Goal: Task Accomplishment & Management: Use online tool/utility

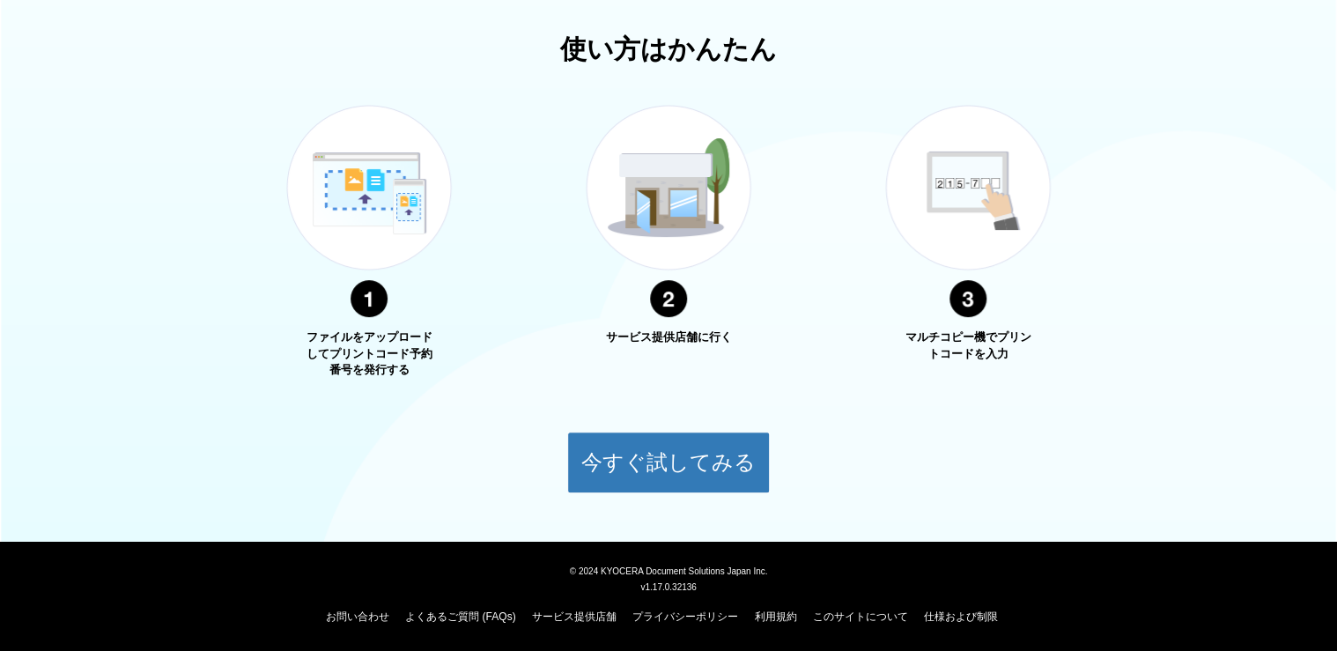
scroll to position [248, 0]
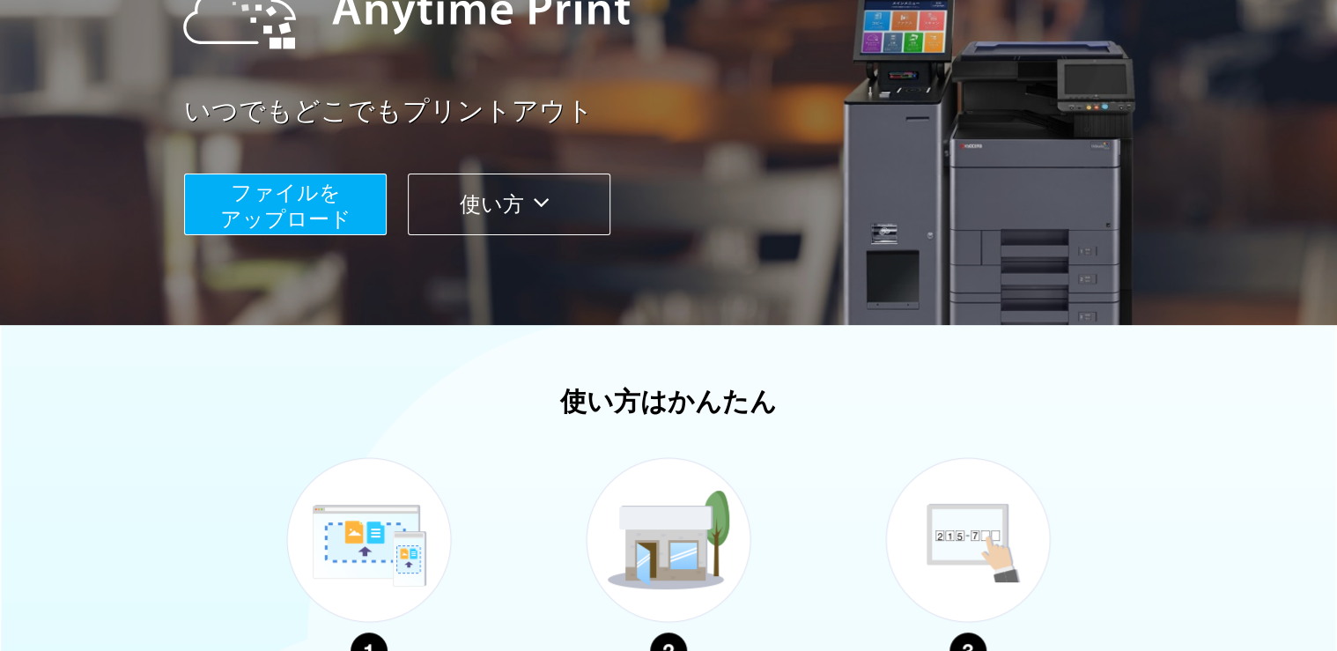
click at [274, 211] on span "ファイルを ​​アップロード" at bounding box center [285, 206] width 131 height 50
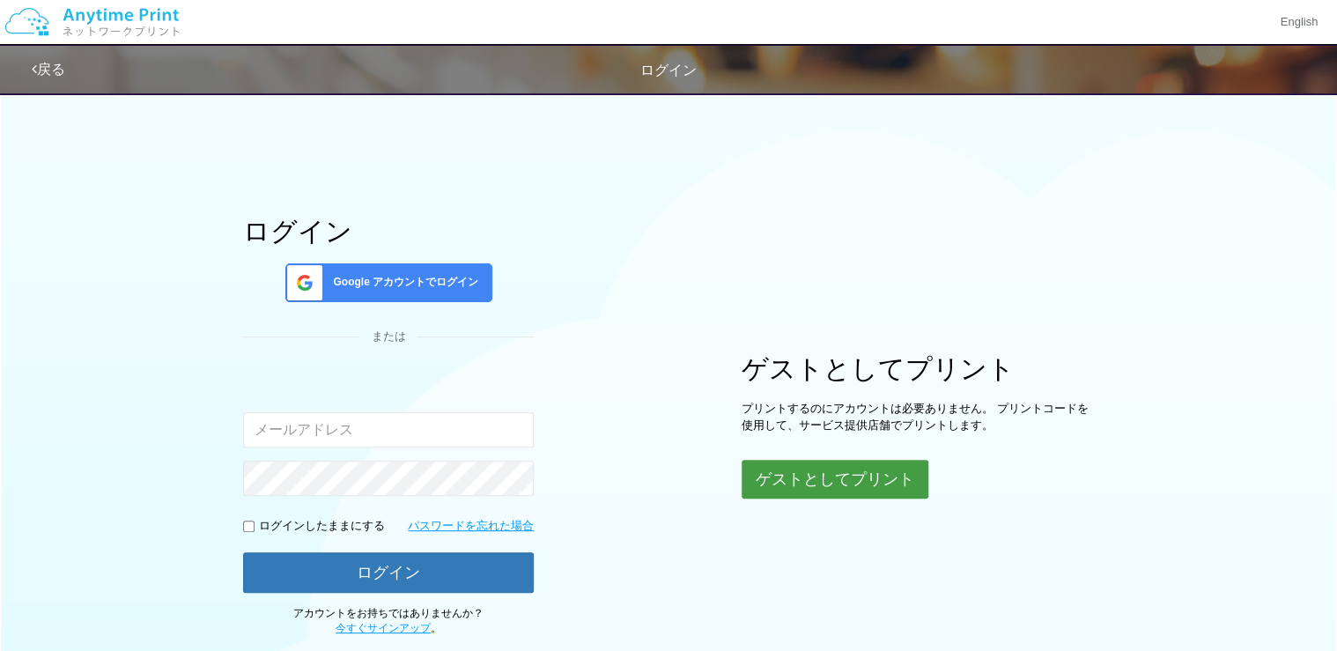
click at [863, 479] on button "ゲストとしてプリント" at bounding box center [835, 479] width 187 height 39
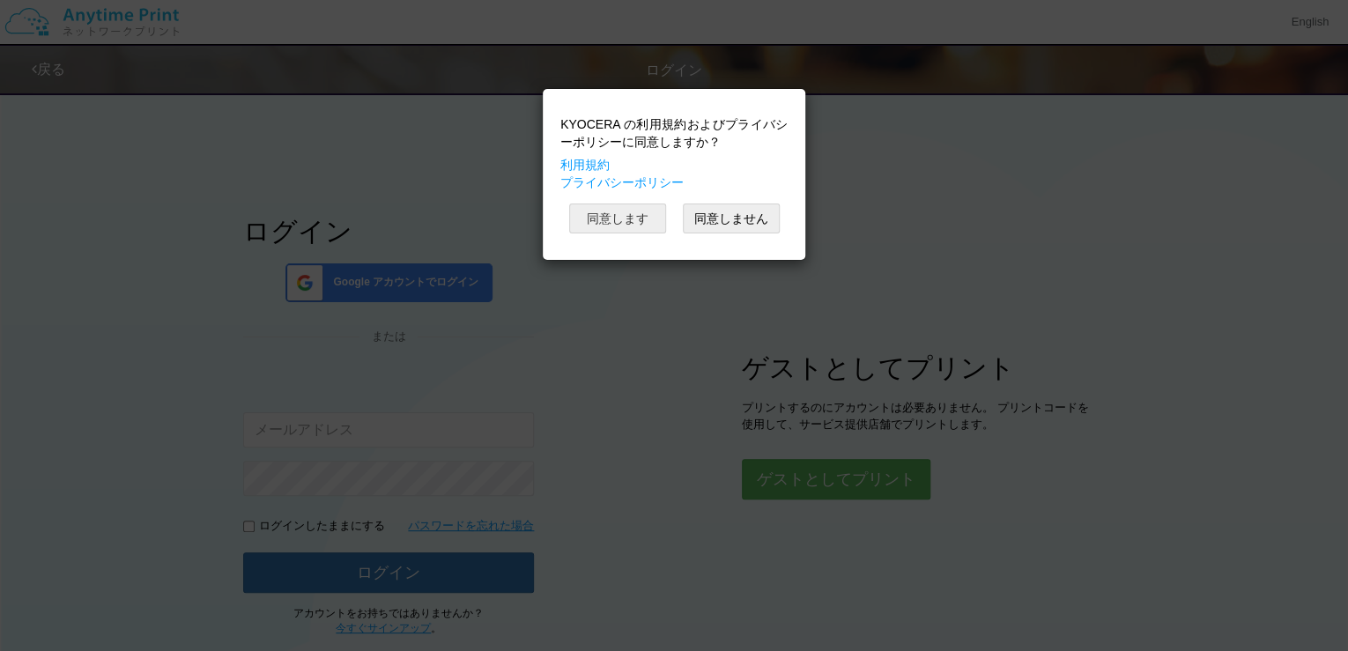
click at [634, 223] on button "同意します" at bounding box center [617, 219] width 97 height 30
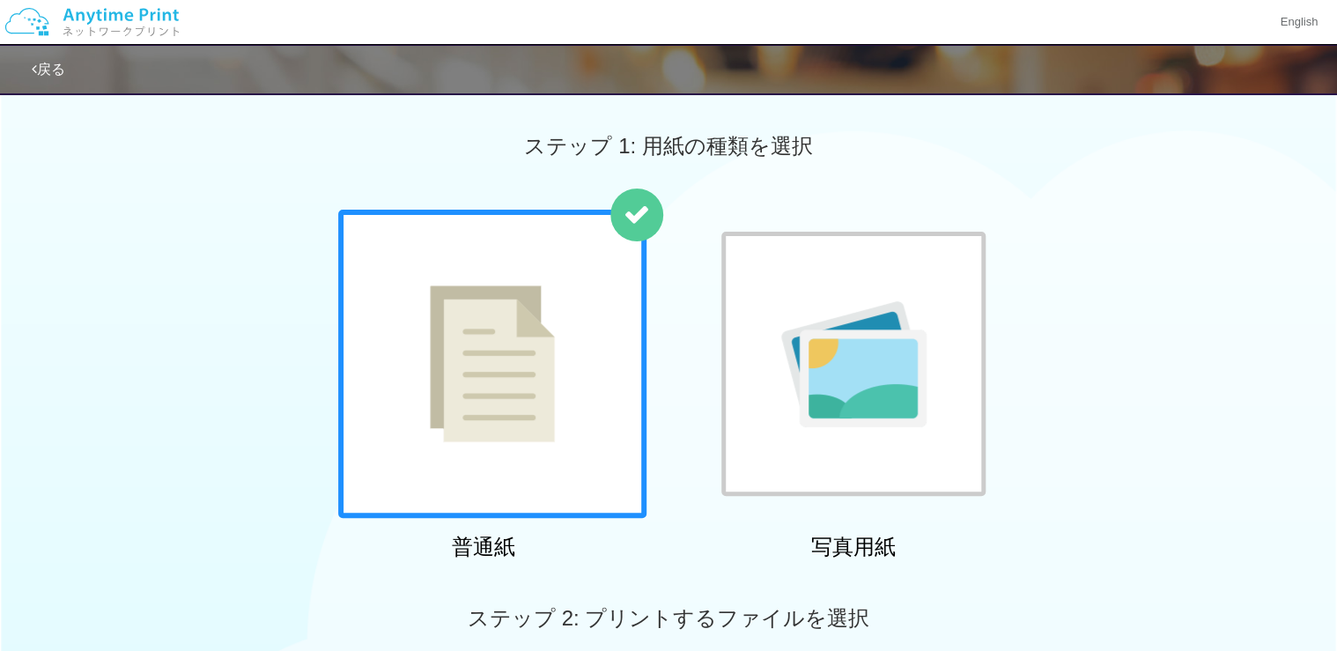
click at [501, 292] on img at bounding box center [492, 363] width 125 height 157
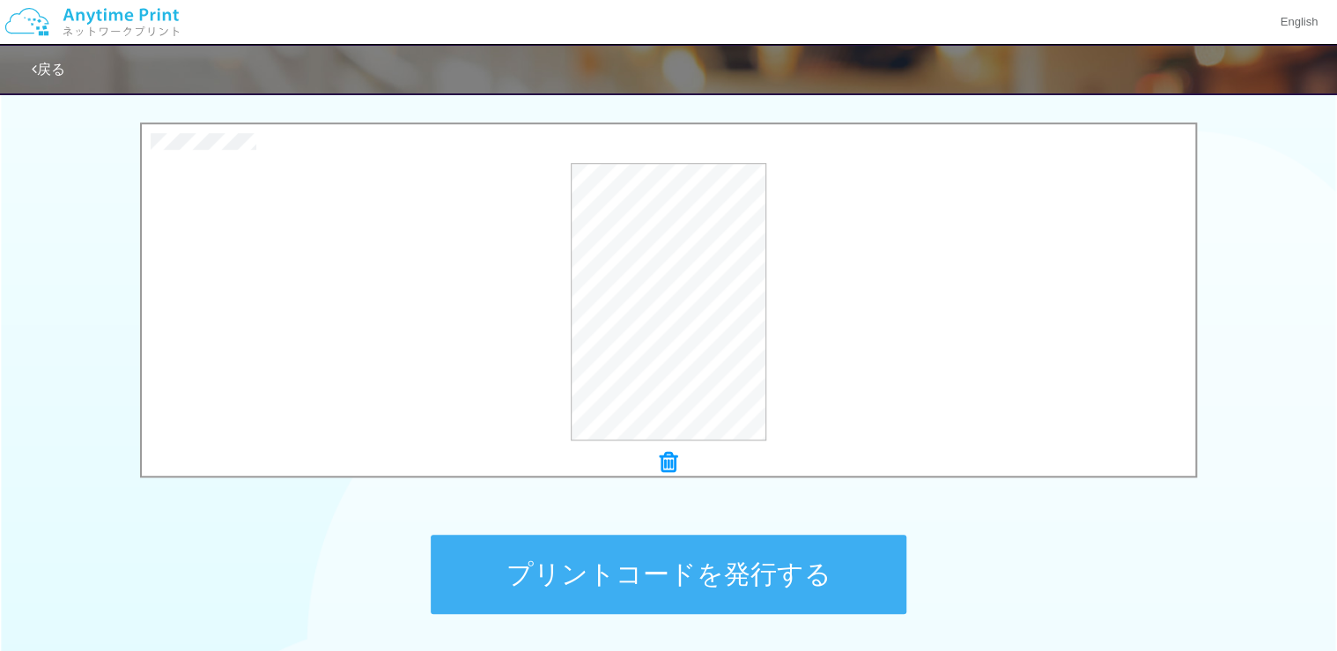
scroll to position [688, 0]
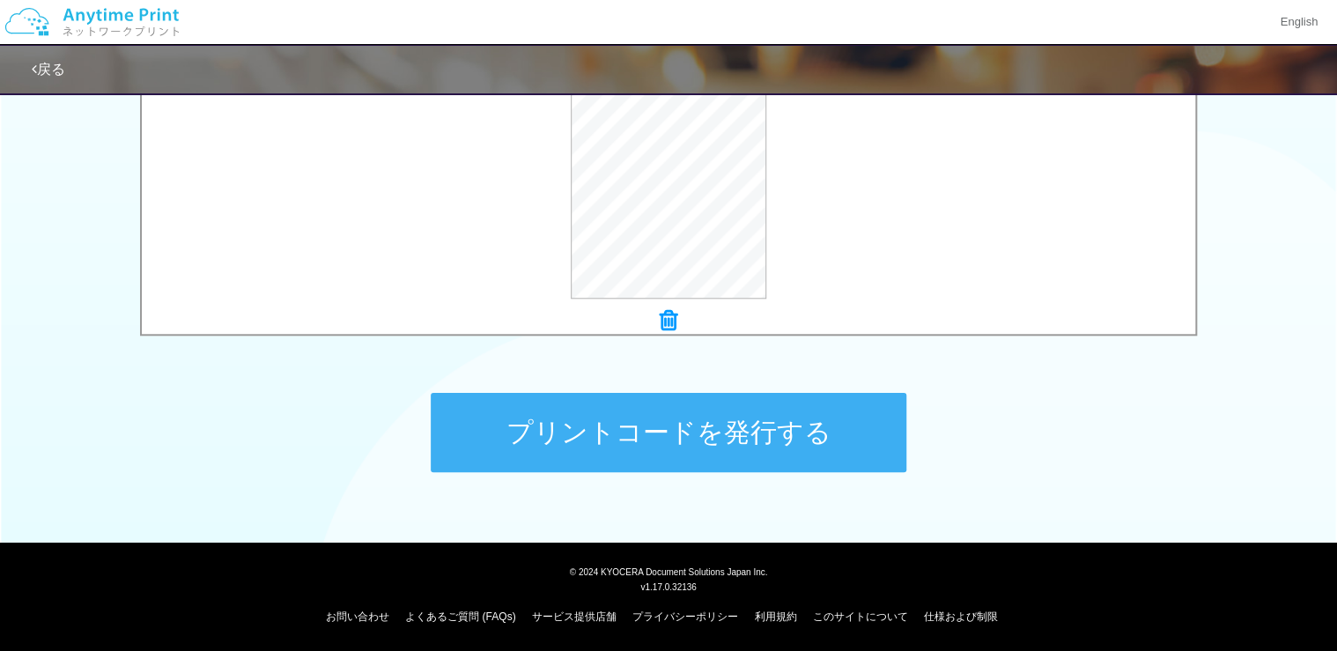
click at [662, 420] on button "プリントコードを発行する" at bounding box center [669, 432] width 476 height 79
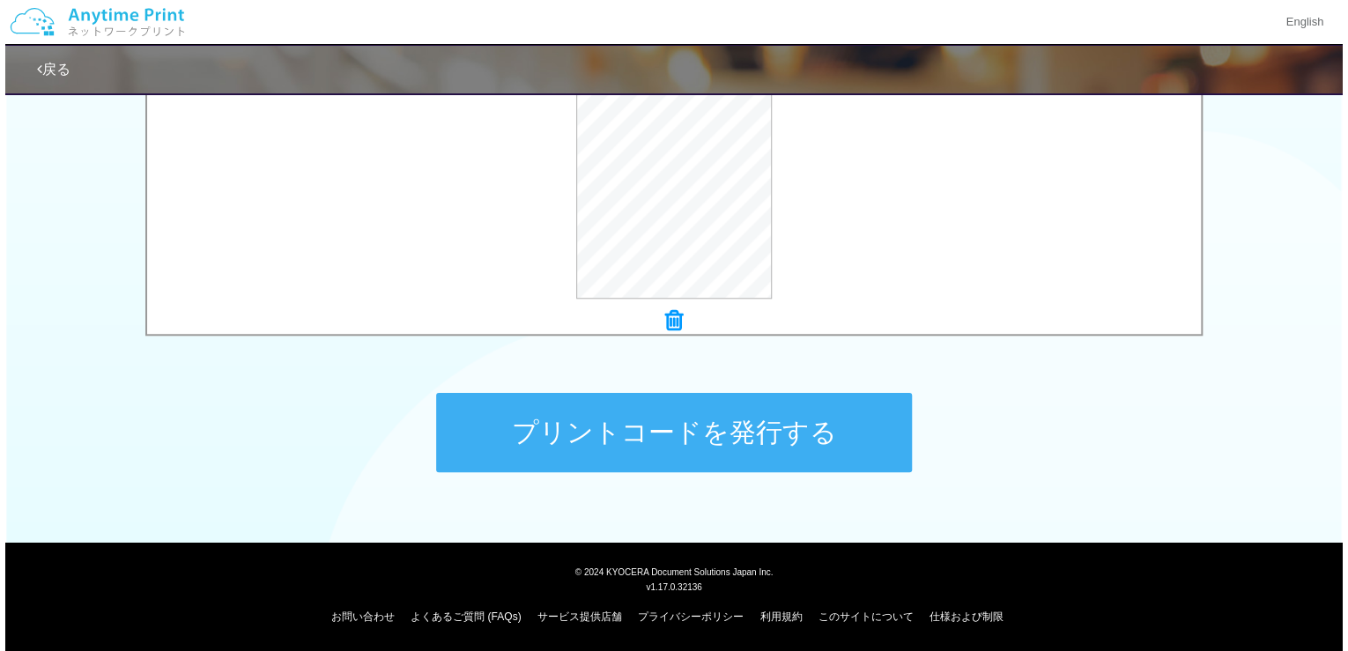
scroll to position [0, 0]
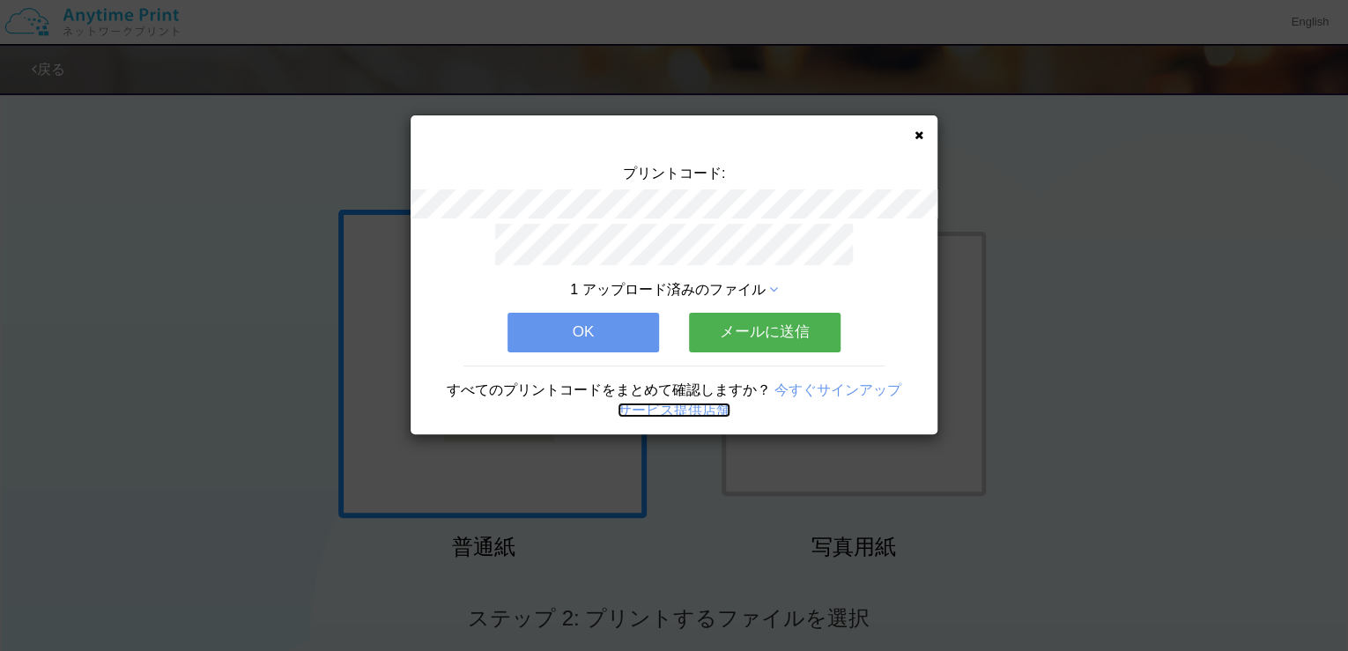
click at [676, 408] on link "サービス提供店舗" at bounding box center [674, 410] width 113 height 15
click at [782, 324] on button "メールに送信" at bounding box center [765, 332] width 152 height 39
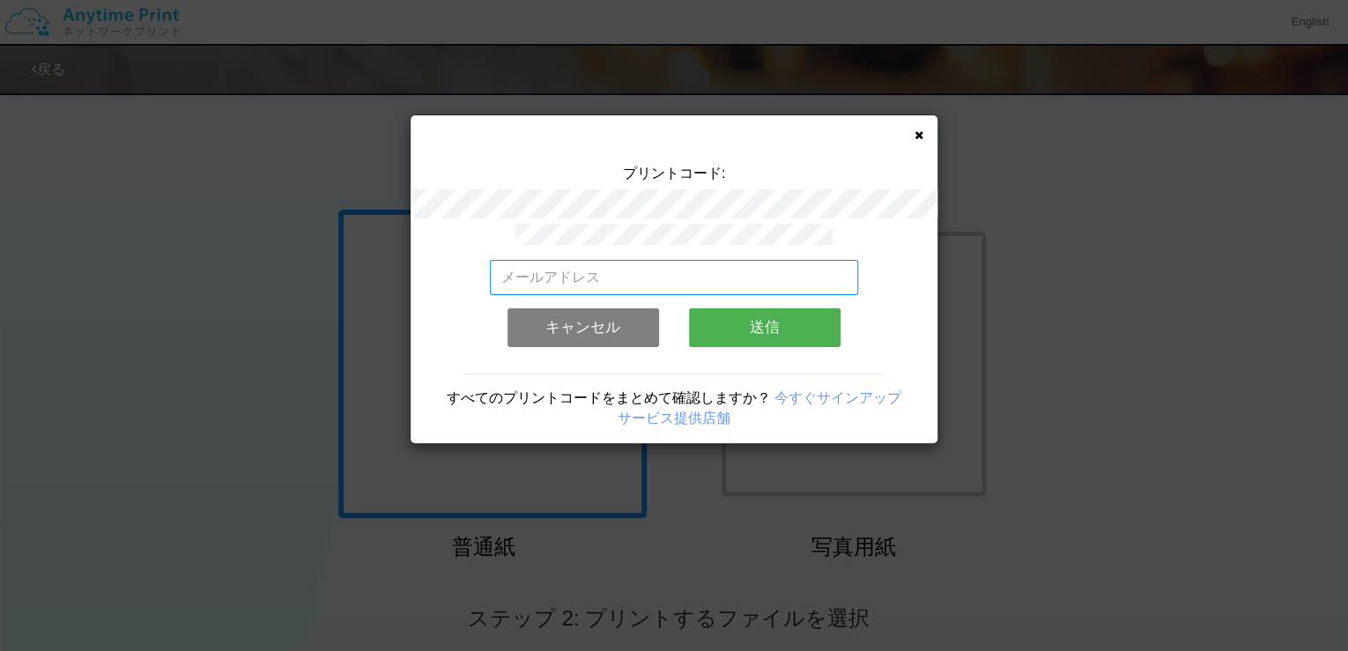
click at [664, 275] on input "email" at bounding box center [674, 277] width 369 height 35
type input "[EMAIL_ADDRESS][DOMAIN_NAME]"
click at [754, 314] on button "送信" at bounding box center [765, 327] width 152 height 39
